Goal: Information Seeking & Learning: Learn about a topic

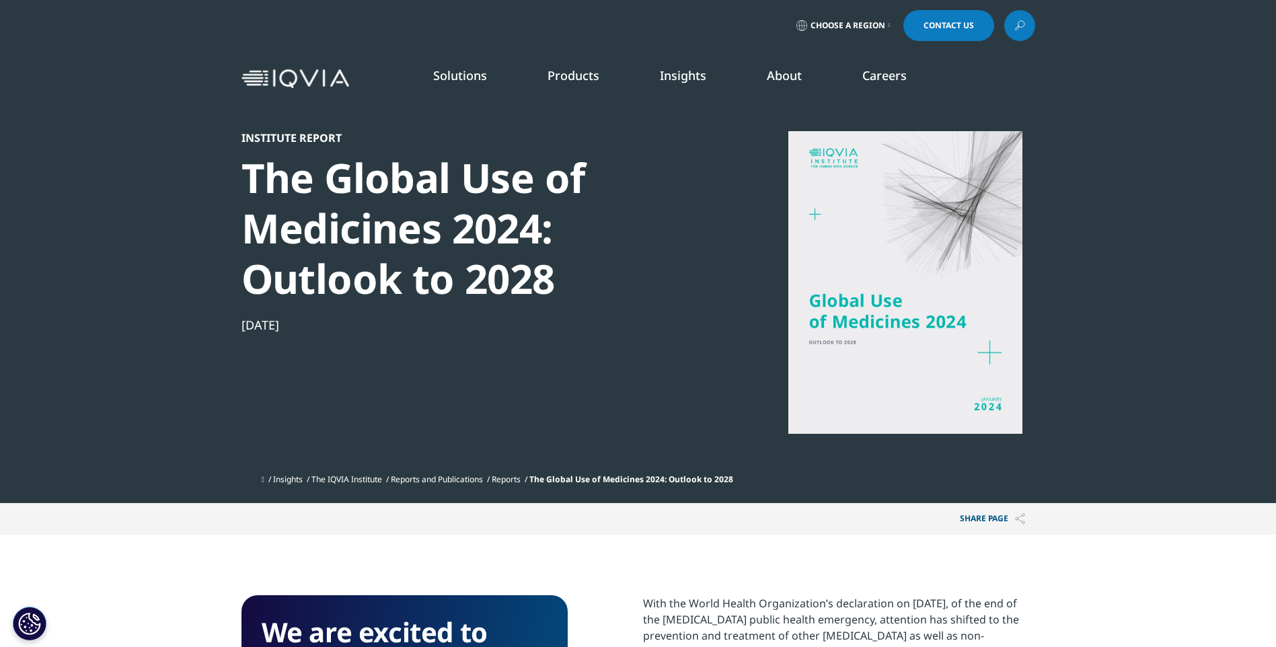
click at [110, 224] on p "Explore our library of insights, thought leadership, and the latest topics & tr…" at bounding box center [150, 196] width 186 height 57
click at [109, 234] on link "DISCOVER INSIGHTS" at bounding box center [189, 230] width 265 height 11
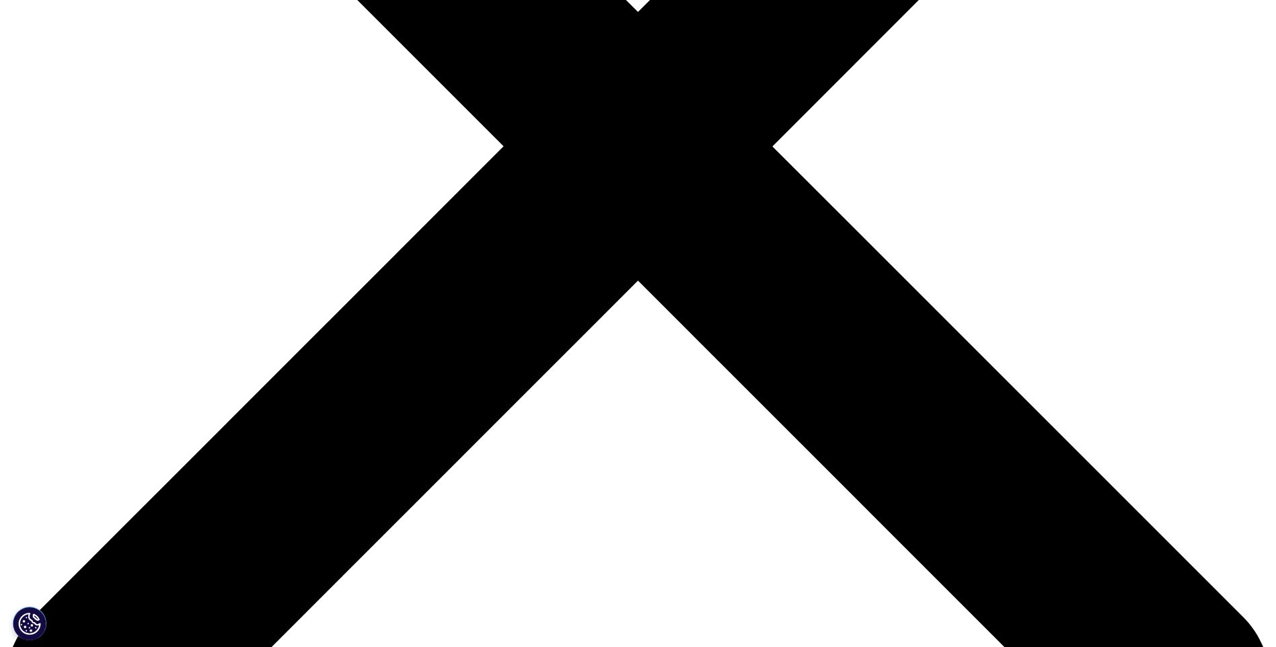
scroll to position [538, 0]
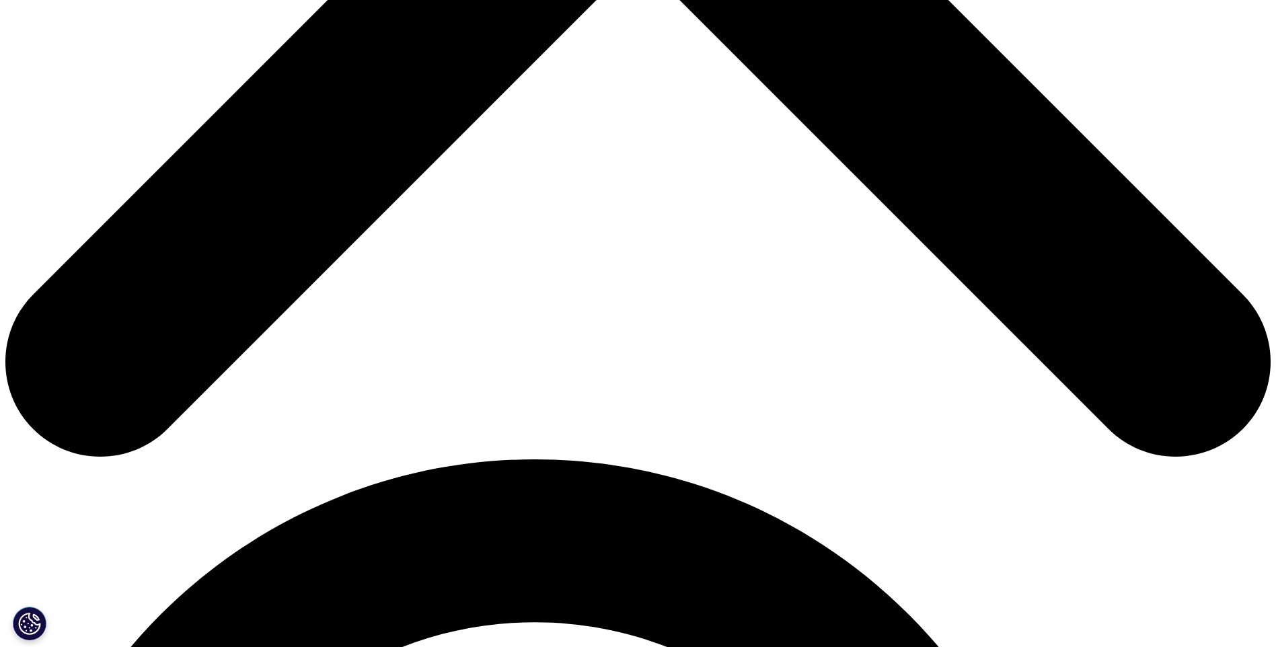
scroll to position [845, 0]
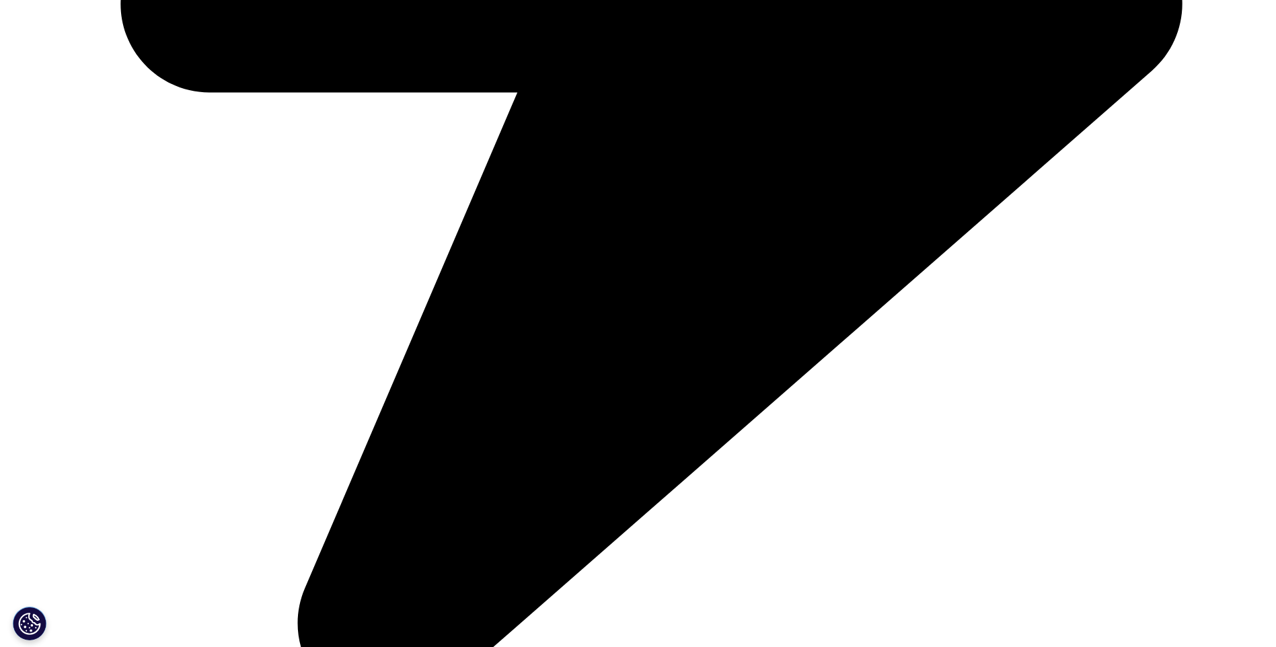
scroll to position [1021, 0]
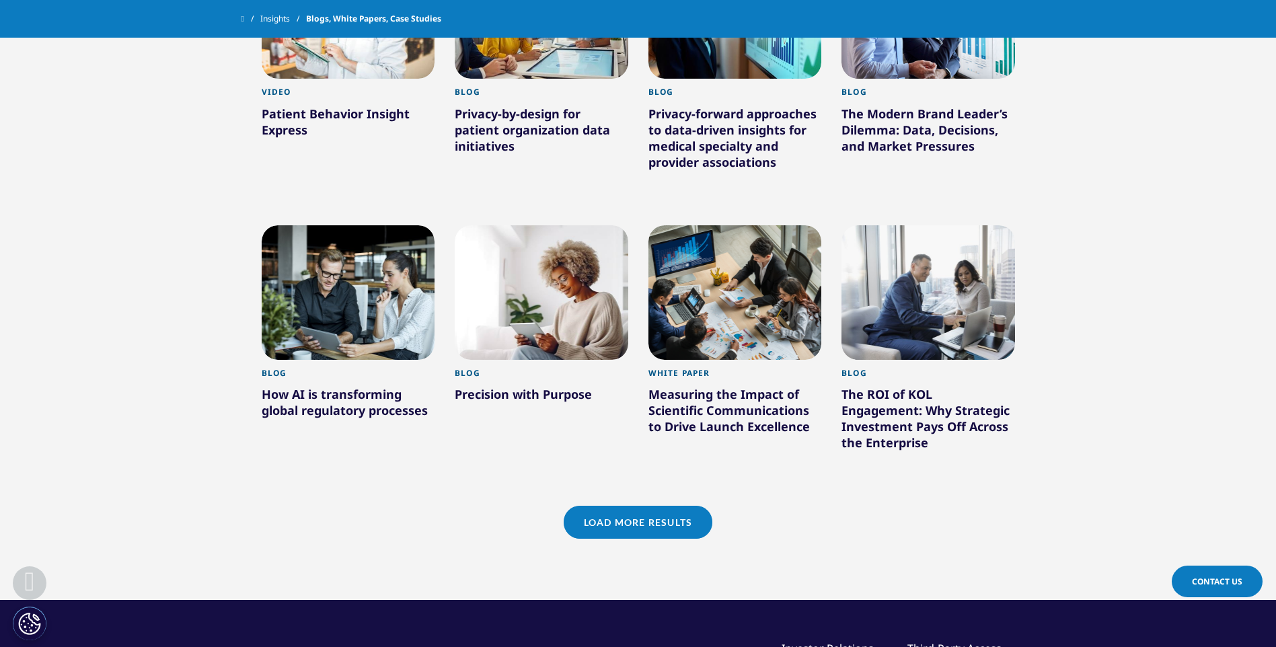
click at [360, 404] on div "How AI is transforming global regulatory processes" at bounding box center [349, 405] width 174 height 38
click at [357, 412] on div "How AI is transforming global regulatory processes" at bounding box center [349, 405] width 174 height 38
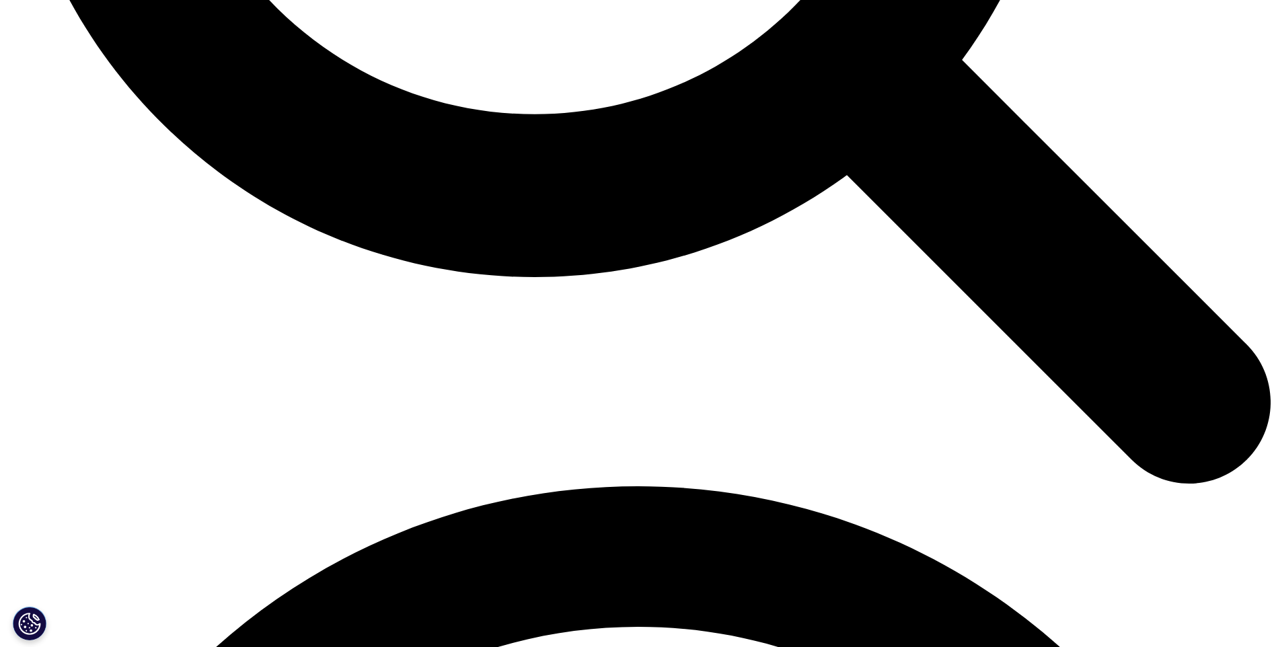
scroll to position [1967, 0]
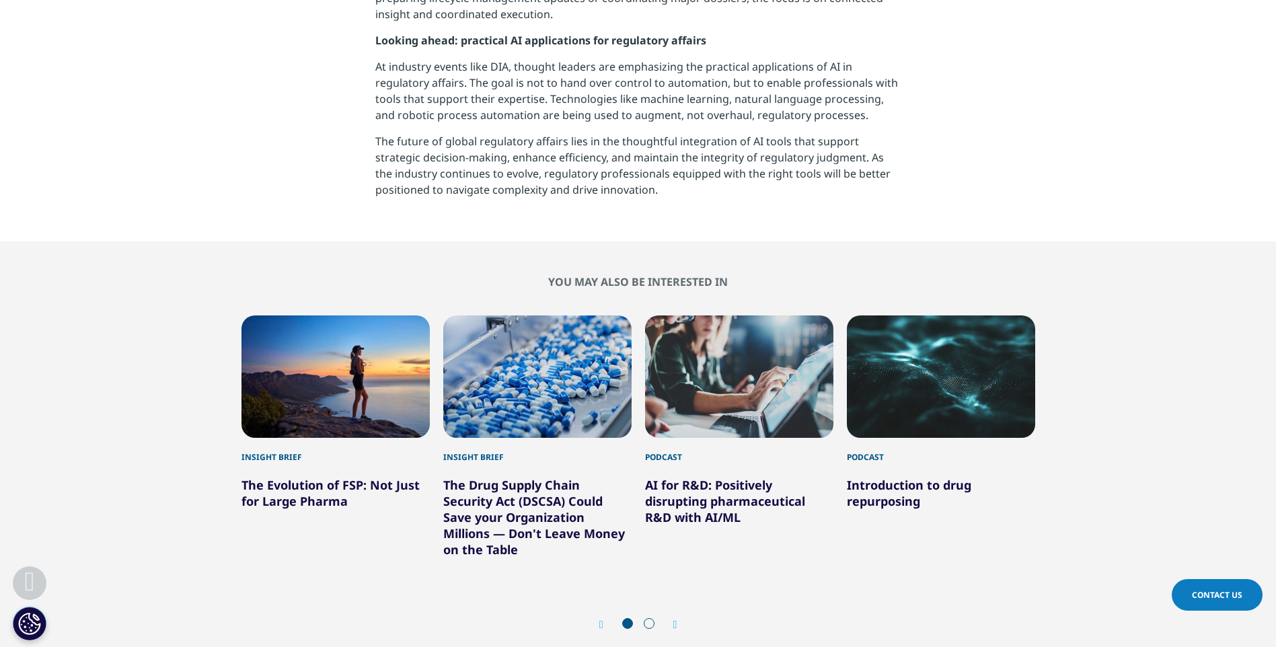
click at [675, 620] on icon "Next slide" at bounding box center [676, 625] width 4 height 11
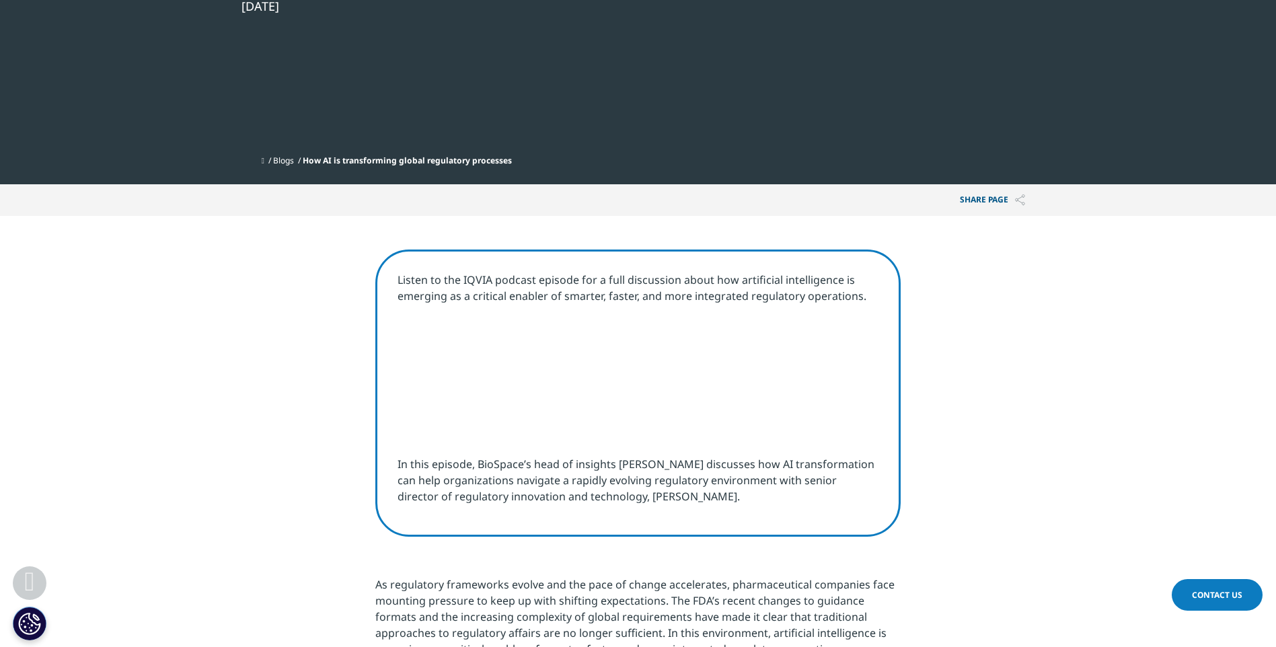
scroll to position [0, 0]
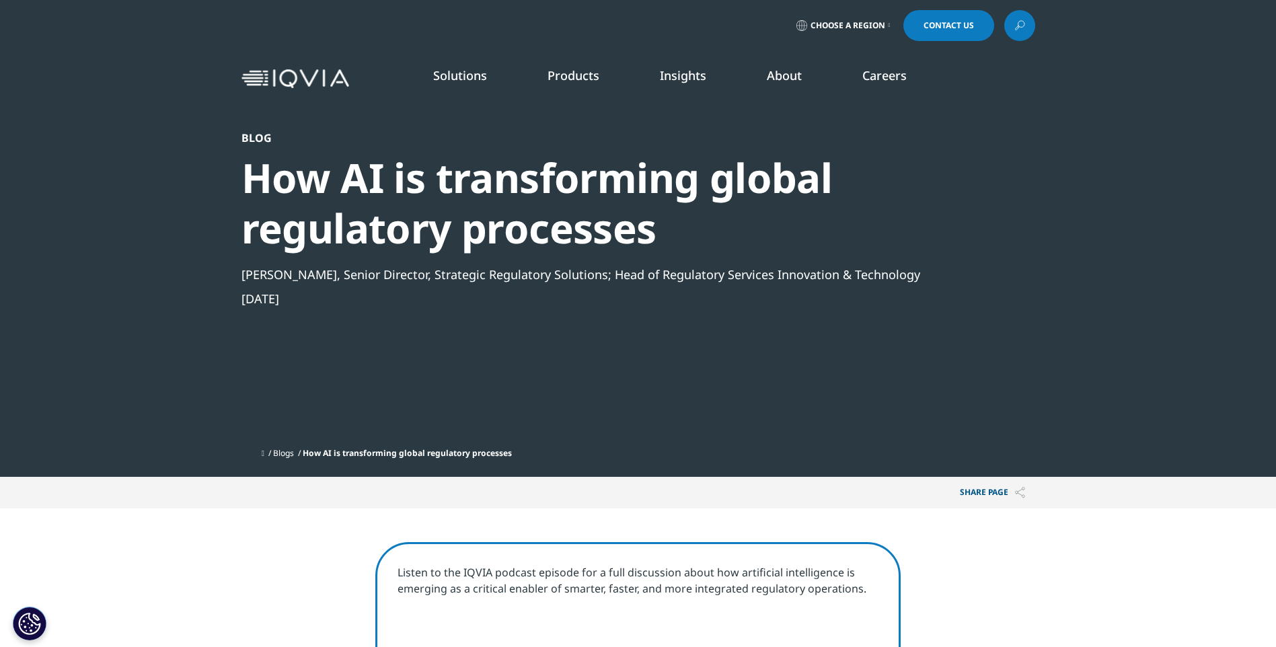
click at [117, 227] on link "DISCOVER INSIGHTS" at bounding box center [189, 230] width 265 height 11
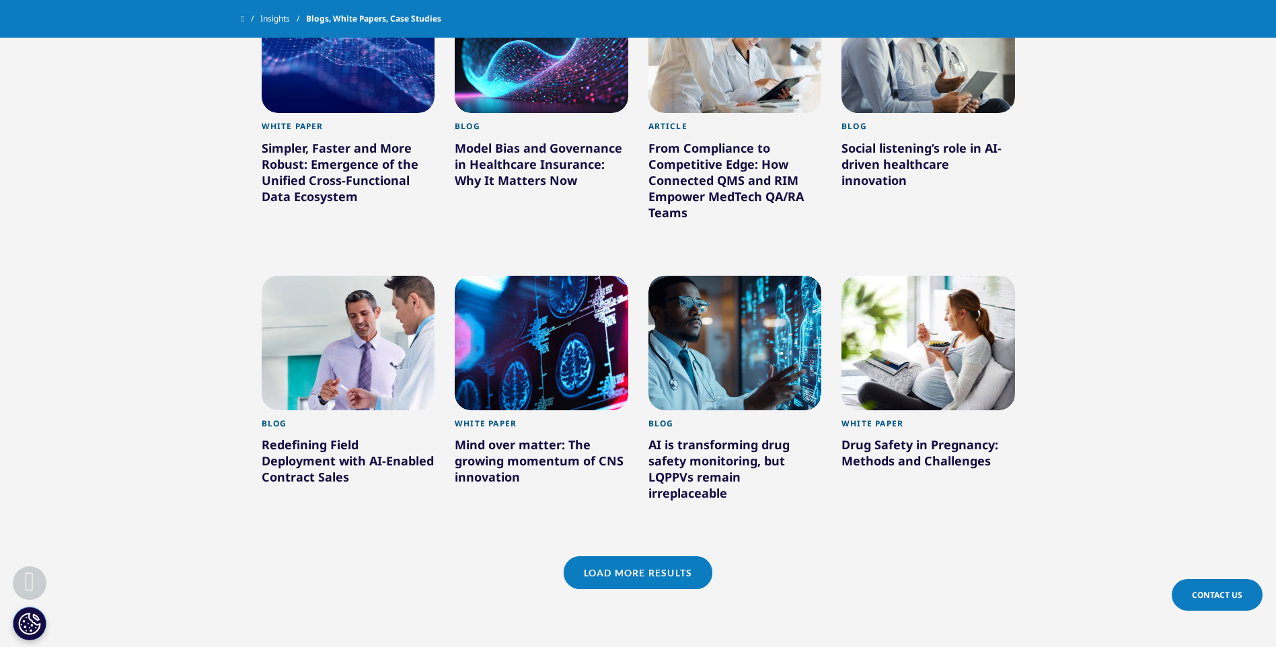
scroll to position [1884, 0]
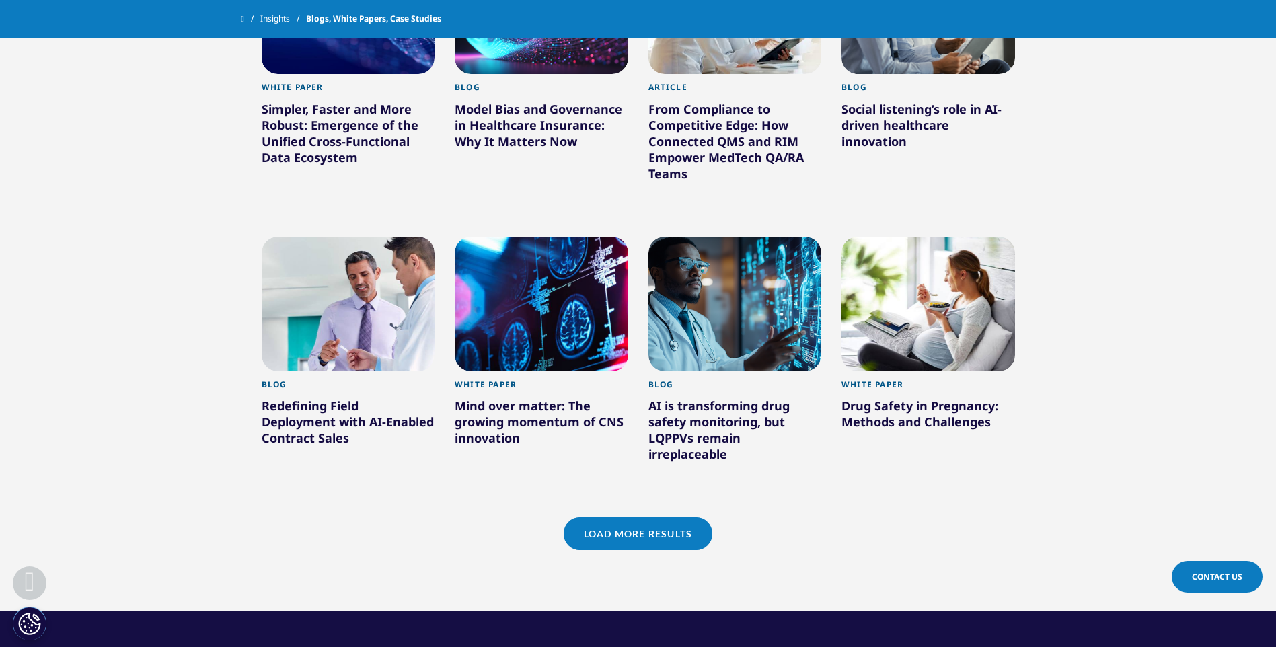
click at [626, 517] on link "Load More Results" at bounding box center [638, 533] width 149 height 33
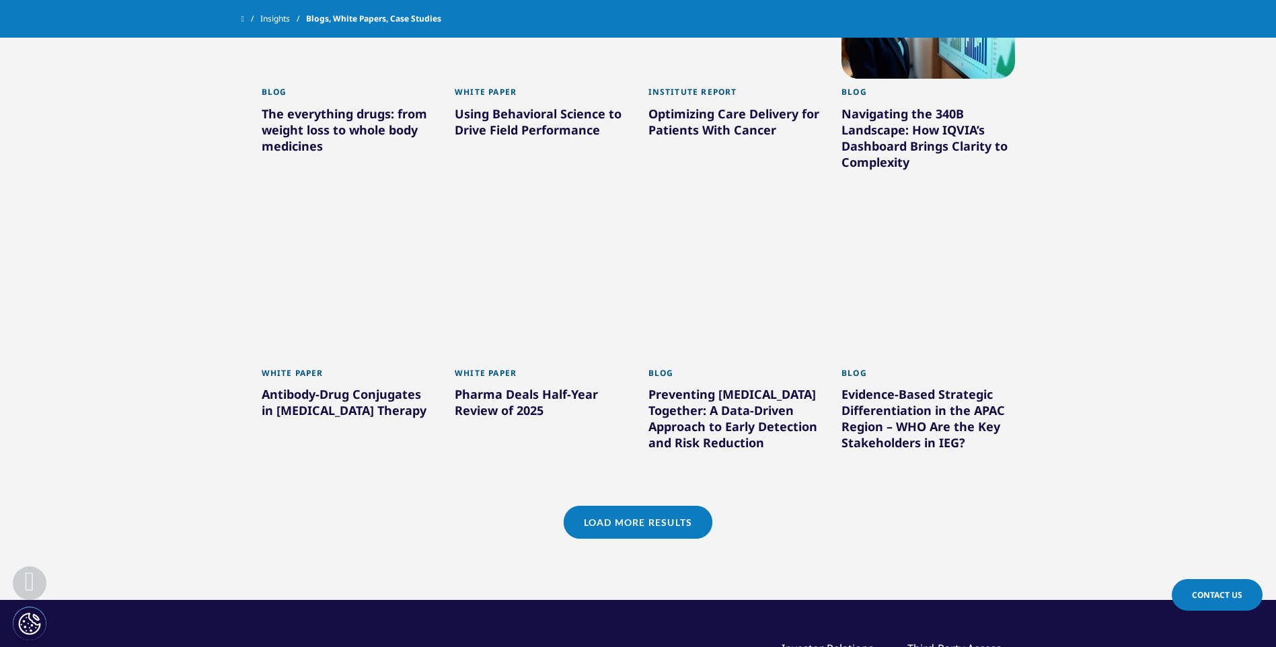
scroll to position [2759, 0]
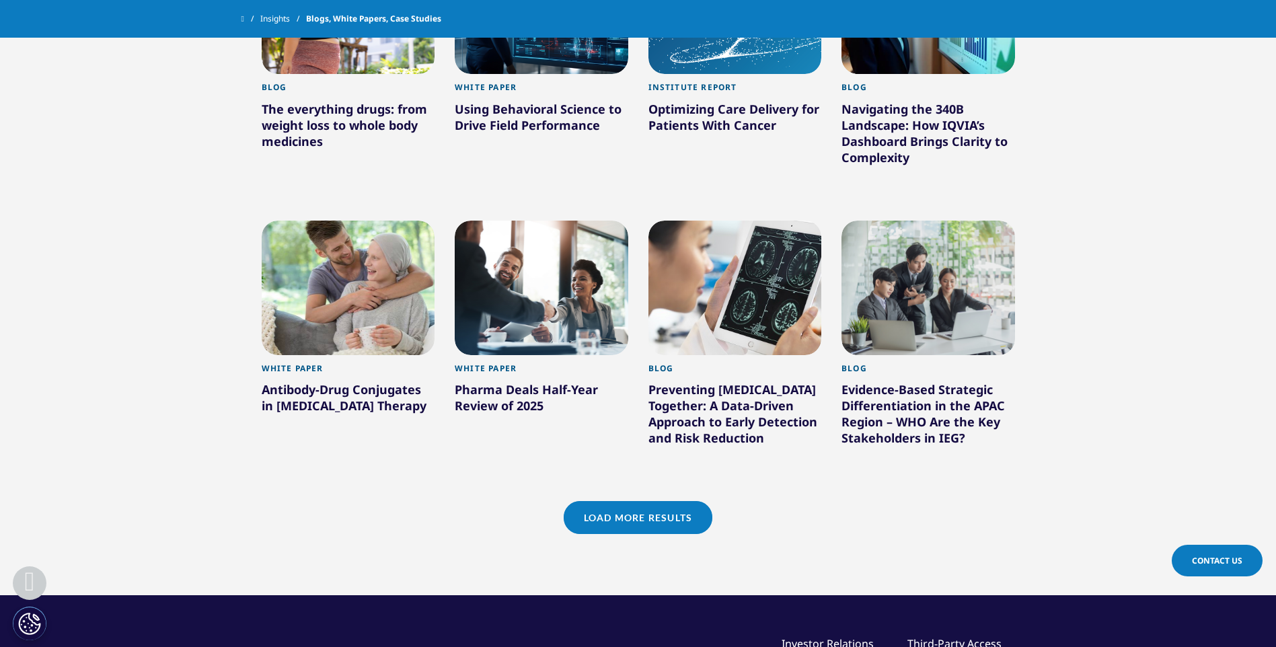
click at [613, 501] on link "Load More Results" at bounding box center [638, 517] width 149 height 33
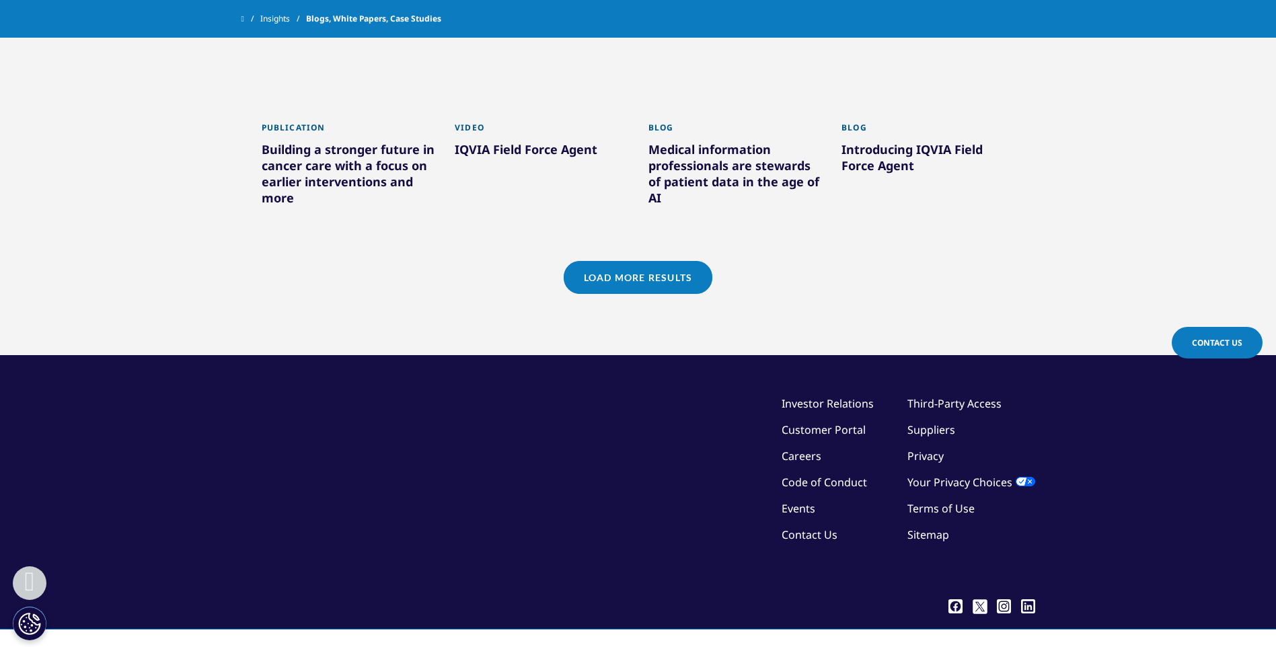
scroll to position [3894, 0]
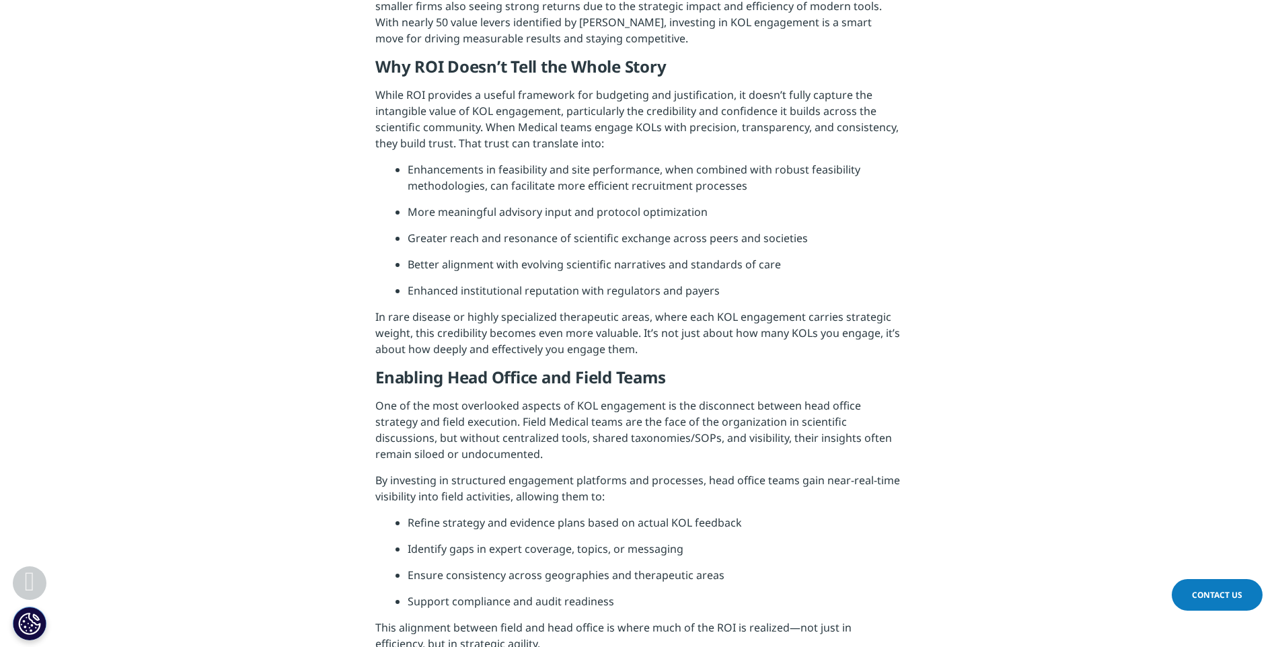
scroll to position [1278, 0]
